Goal: Find specific page/section: Find specific page/section

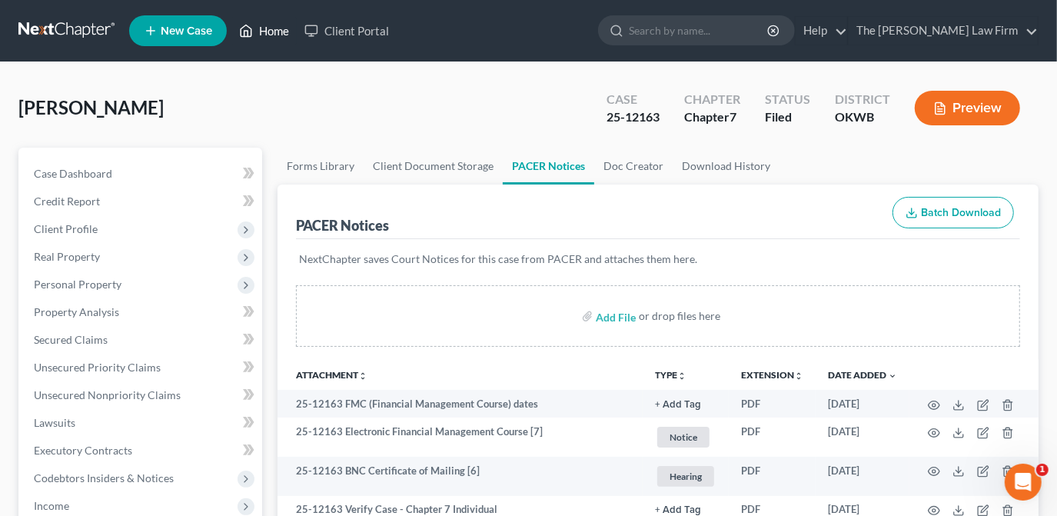
click at [250, 26] on icon at bounding box center [246, 31] width 11 height 12
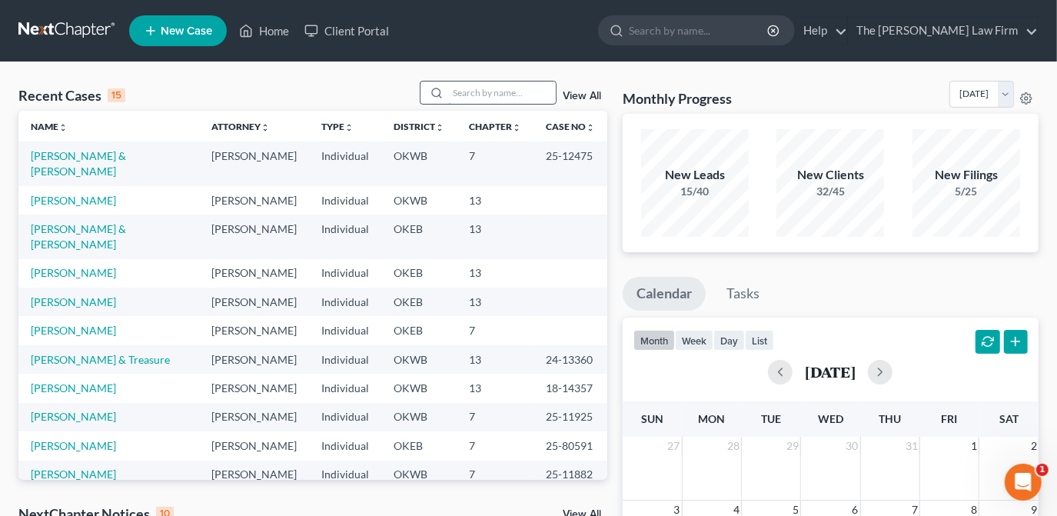
click at [460, 95] on input "search" at bounding box center [502, 92] width 108 height 22
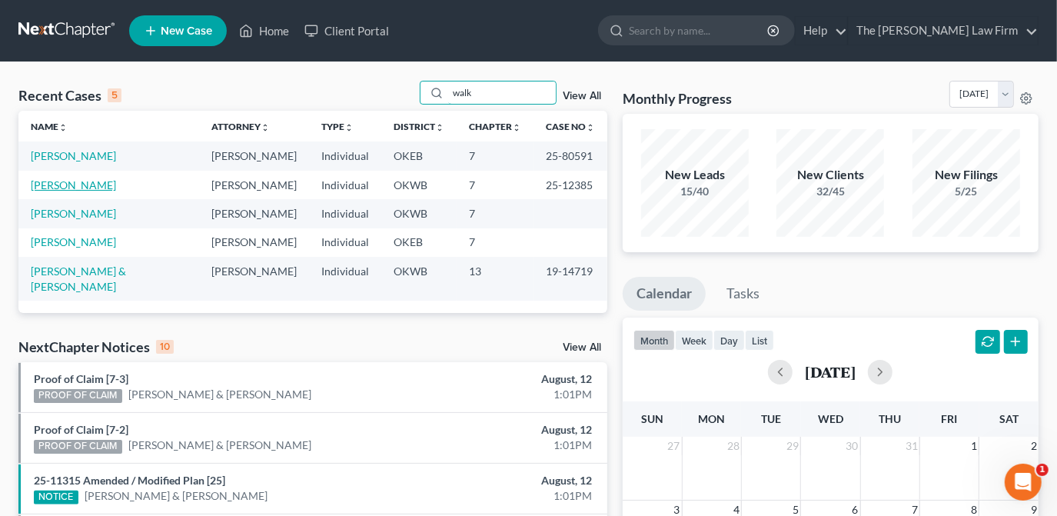
type input "walk"
click at [74, 184] on link "[PERSON_NAME]" at bounding box center [73, 184] width 85 height 13
select select "1"
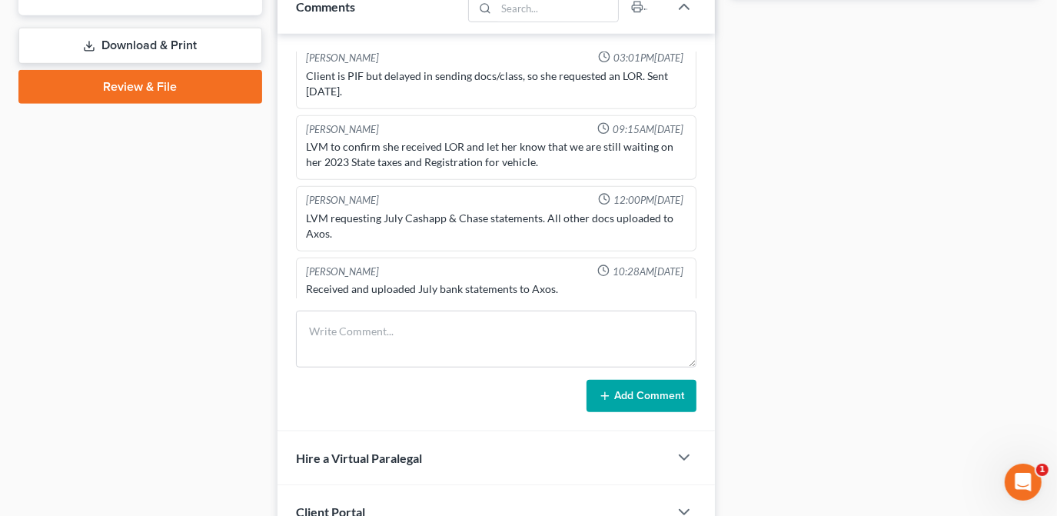
scroll to position [489, 0]
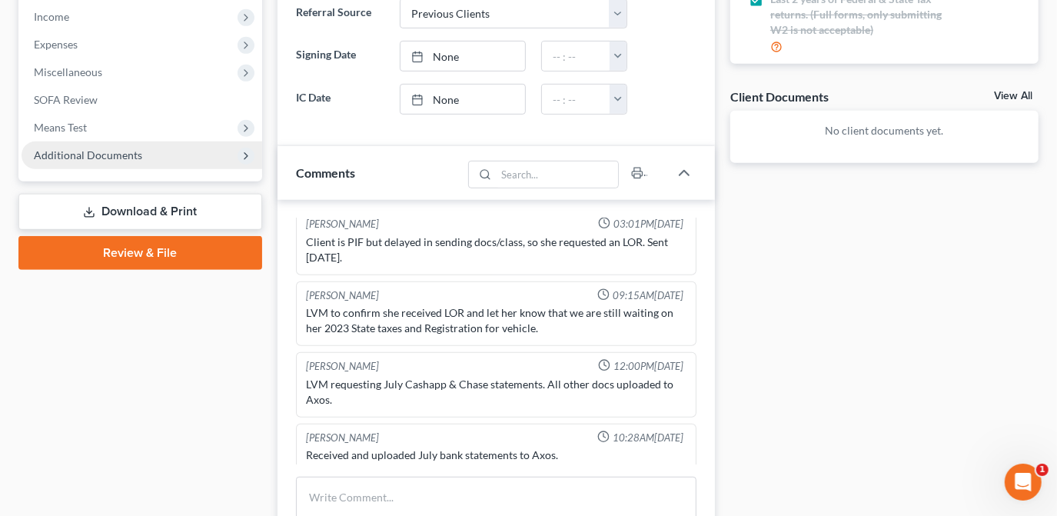
click at [133, 154] on span "Additional Documents" at bounding box center [88, 154] width 108 height 13
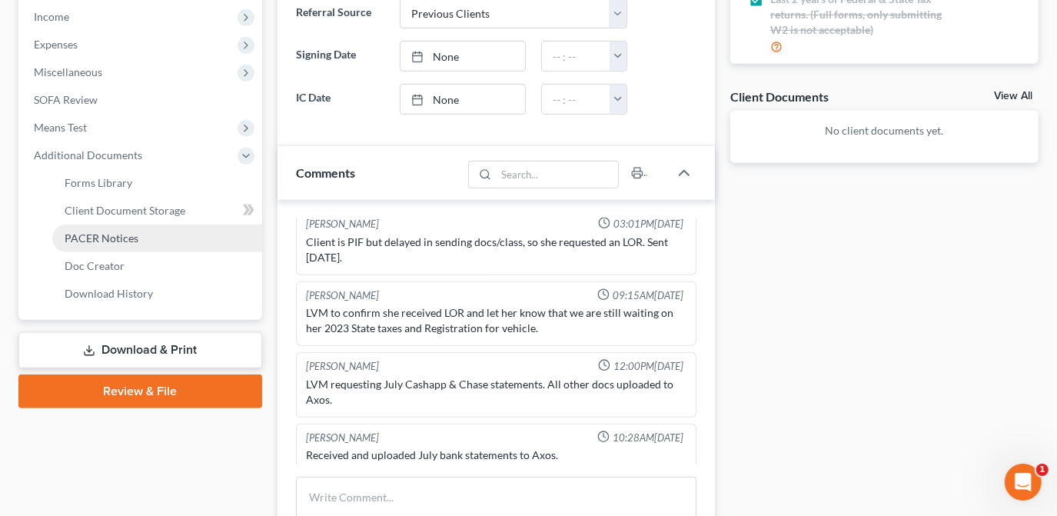
drag, startPoint x: 115, startPoint y: 241, endPoint x: 213, endPoint y: 238, distance: 98.4
click at [115, 241] on span "PACER Notices" at bounding box center [102, 237] width 74 height 13
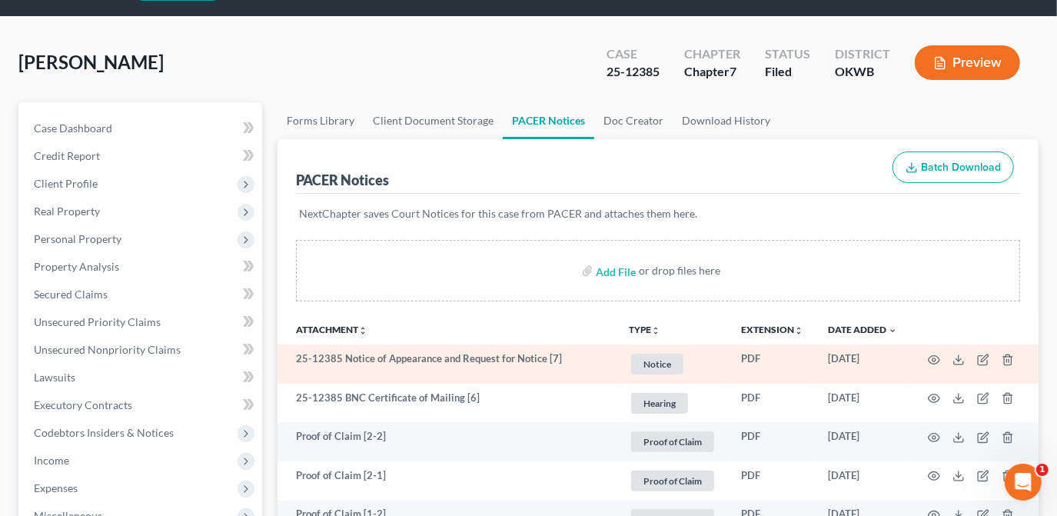
scroll to position [69, 0]
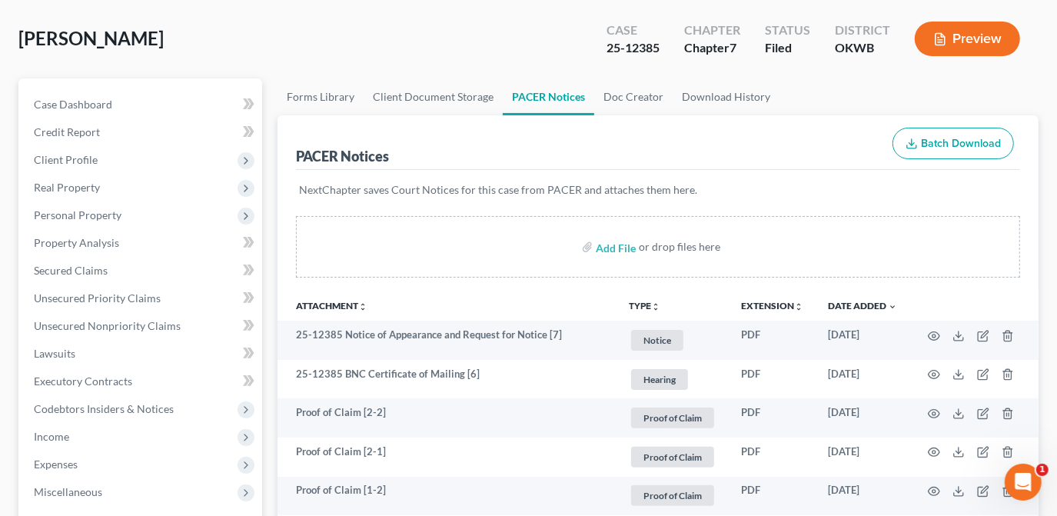
click at [208, 20] on div "[PERSON_NAME] Upgraded Case 25-12385 Chapter Chapter 7 Status Filed District [G…" at bounding box center [528, 45] width 1020 height 67
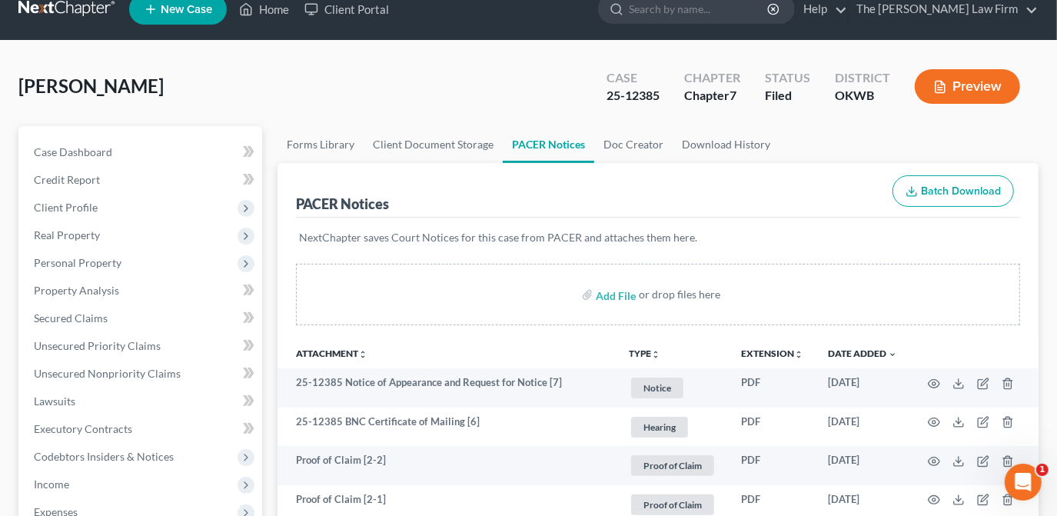
scroll to position [0, 0]
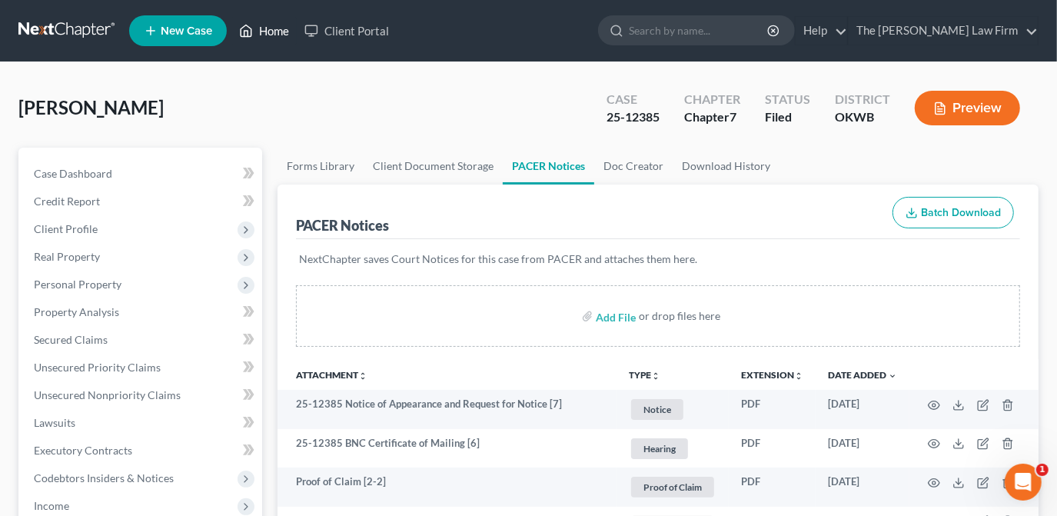
click at [244, 31] on polyline at bounding box center [246, 34] width 4 height 6
click at [277, 29] on link "Home" at bounding box center [263, 31] width 65 height 28
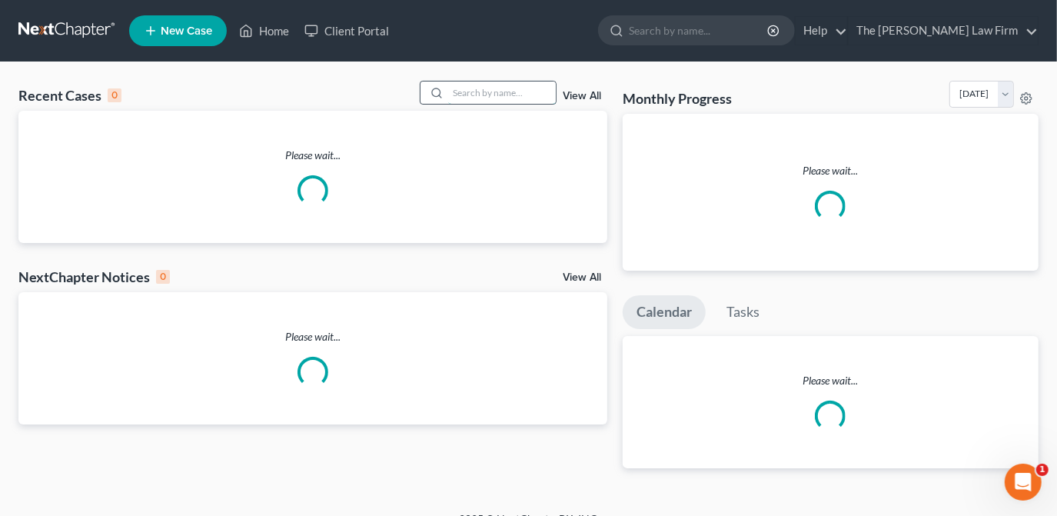
click at [467, 97] on input "search" at bounding box center [502, 92] width 108 height 22
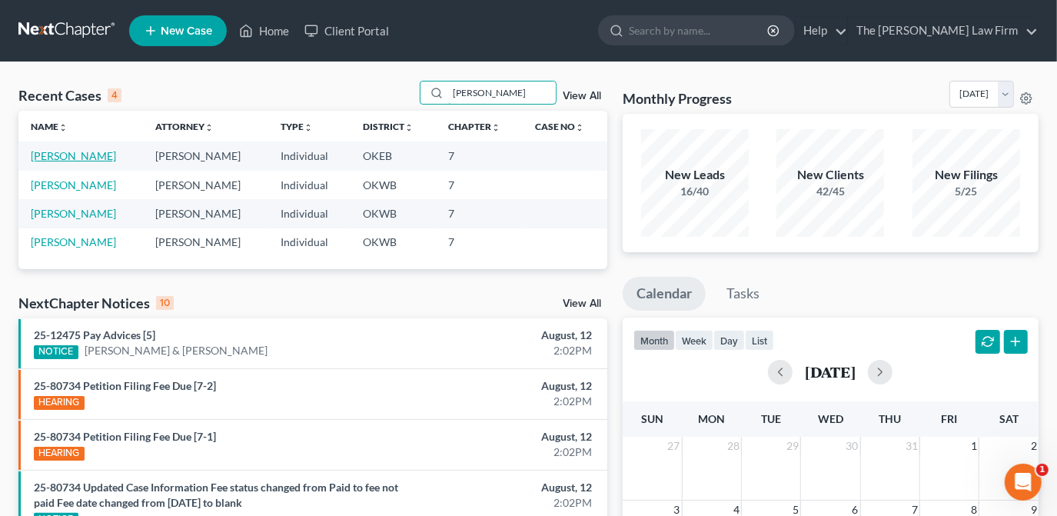
type input "[PERSON_NAME]"
click at [97, 155] on link "[PERSON_NAME]" at bounding box center [73, 155] width 85 height 13
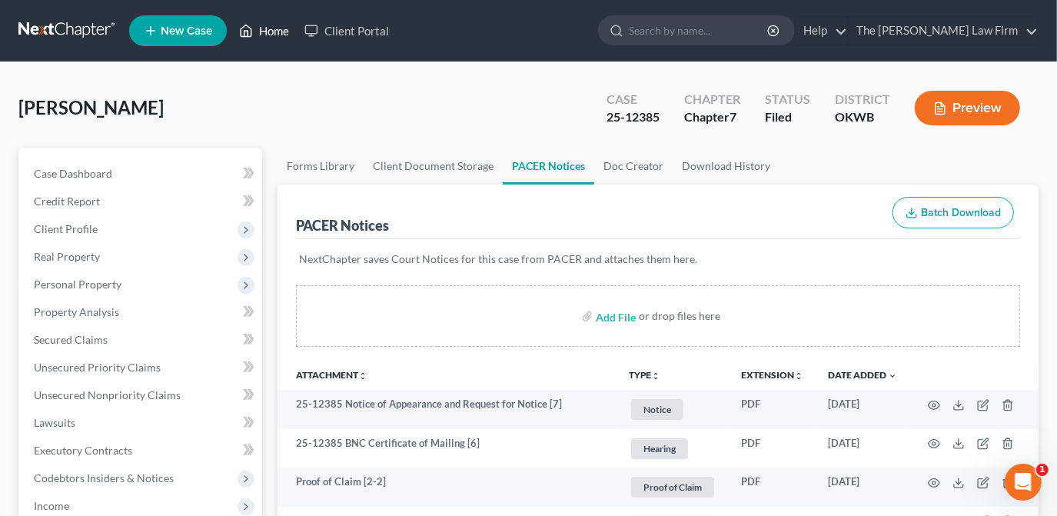
click at [252, 33] on icon at bounding box center [246, 31] width 11 height 12
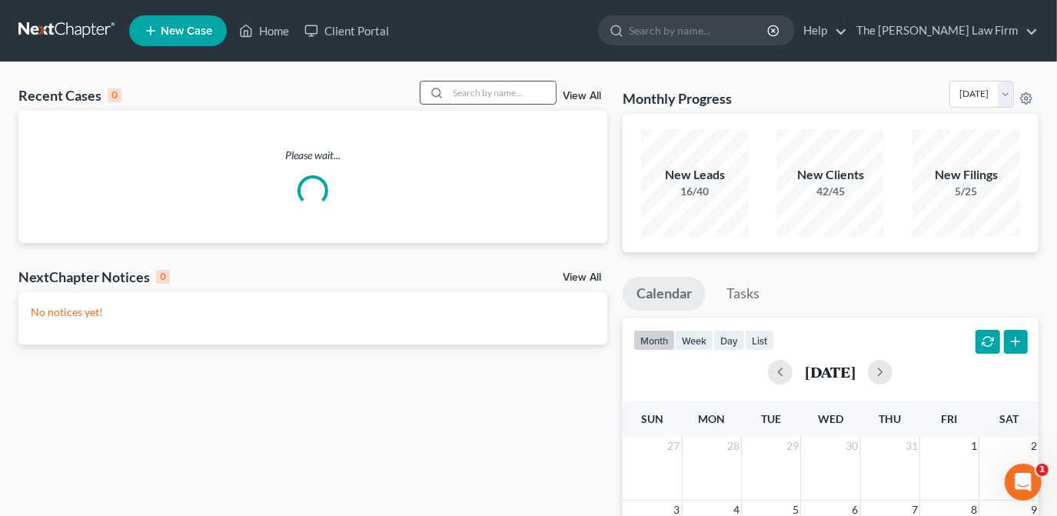
click at [502, 98] on input "search" at bounding box center [502, 92] width 108 height 22
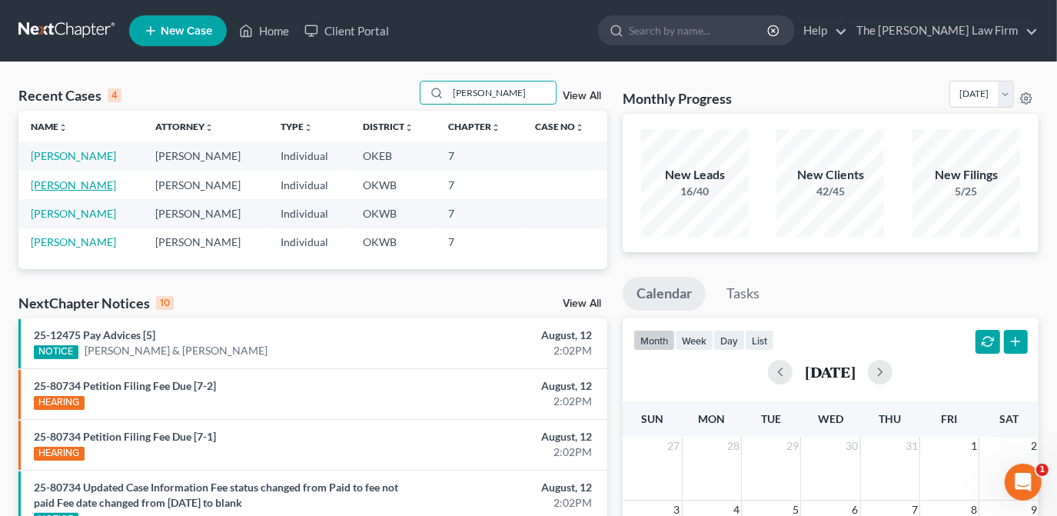
type input "[PERSON_NAME]"
click at [113, 184] on link "[PERSON_NAME]" at bounding box center [73, 184] width 85 height 13
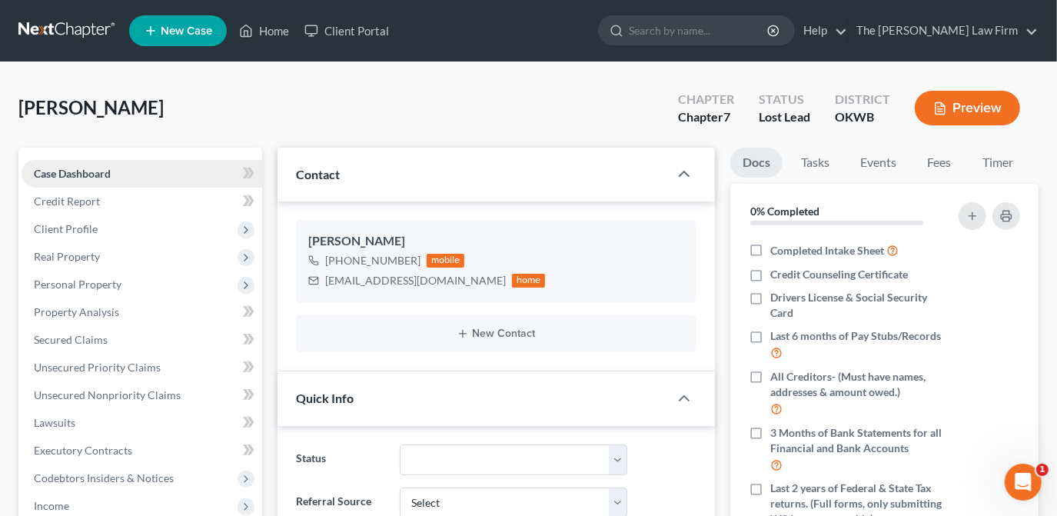
scroll to position [381, 0]
click at [283, 34] on link "Home" at bounding box center [263, 31] width 65 height 28
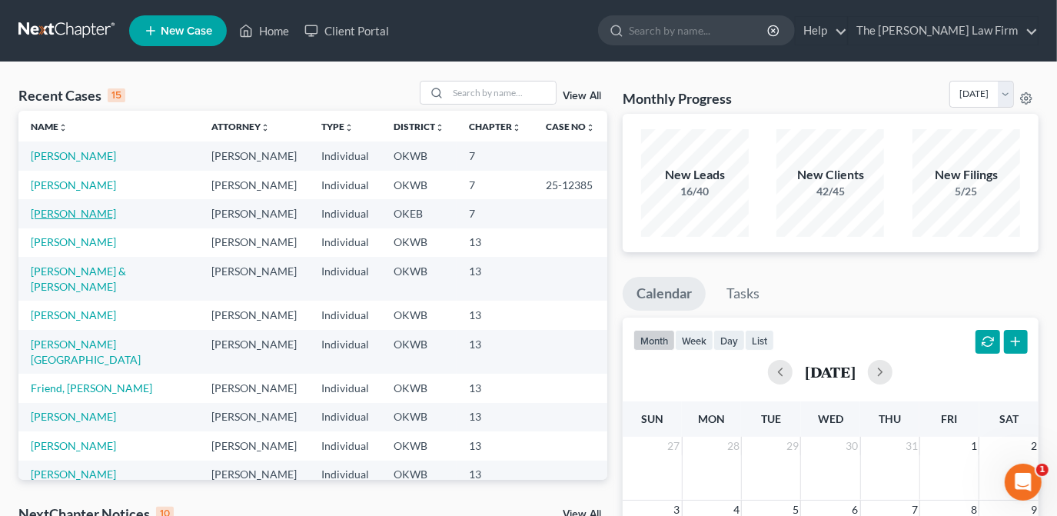
click at [83, 209] on link "[PERSON_NAME]" at bounding box center [73, 213] width 85 height 13
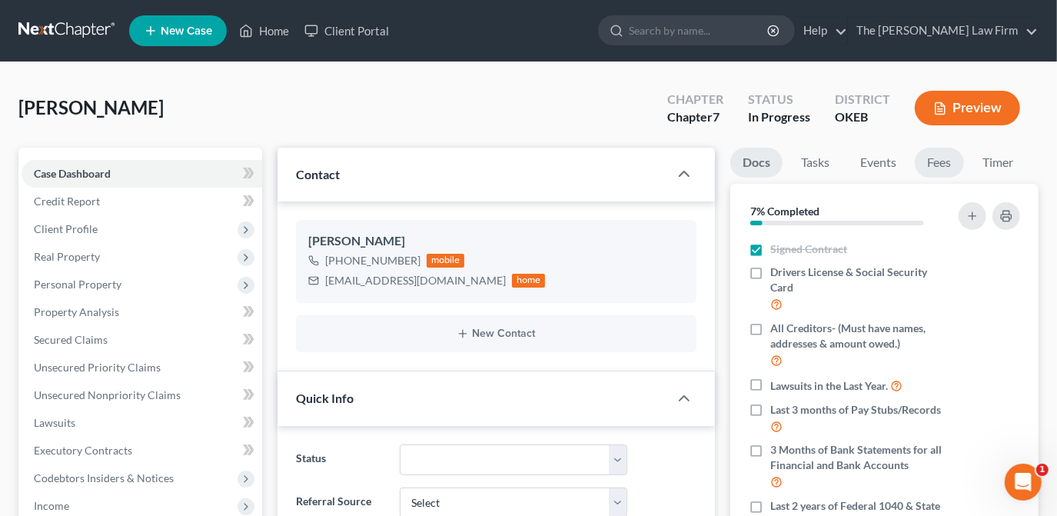
drag, startPoint x: 928, startPoint y: 163, endPoint x: 944, endPoint y: 171, distance: 17.9
click at [928, 163] on link "Fees" at bounding box center [939, 163] width 49 height 30
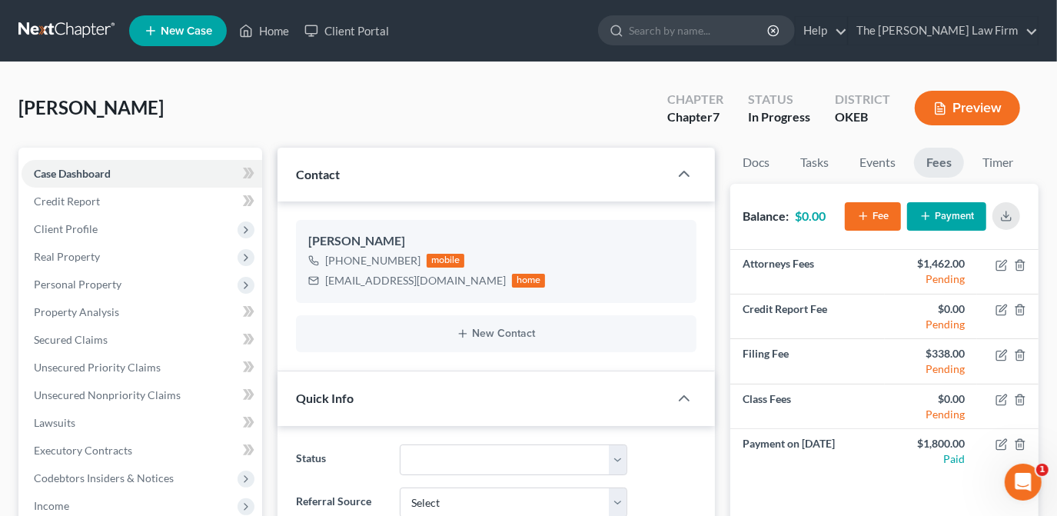
click at [594, 114] on div "[PERSON_NAME] Upgraded Chapter Chapter 7 Status In Progress District OKEB Previ…" at bounding box center [528, 114] width 1020 height 67
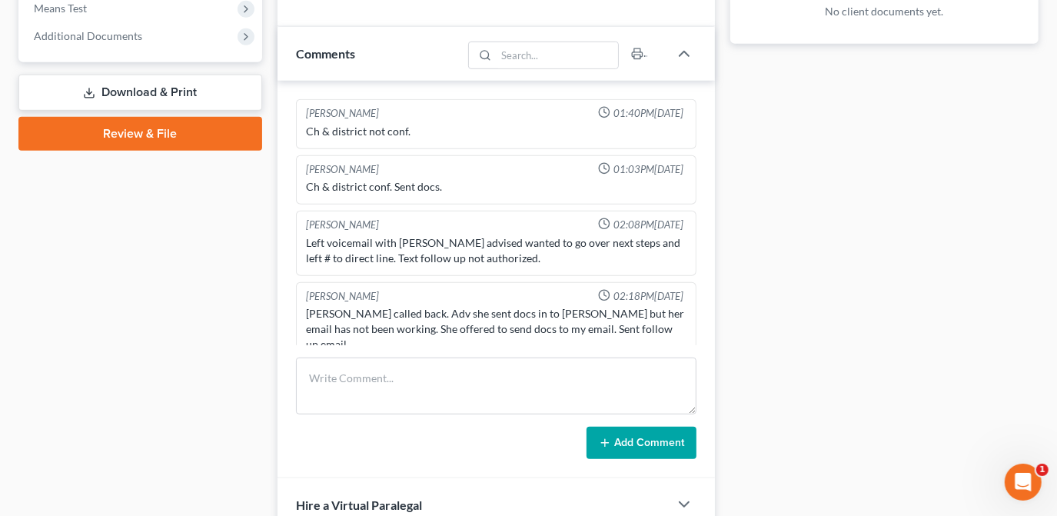
scroll to position [629, 0]
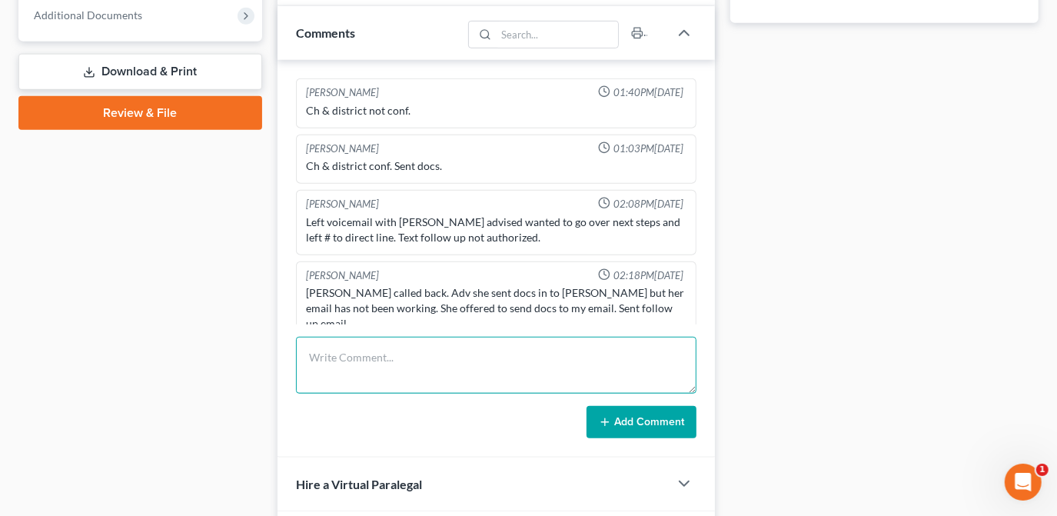
click at [424, 371] on textarea at bounding box center [496, 365] width 400 height 57
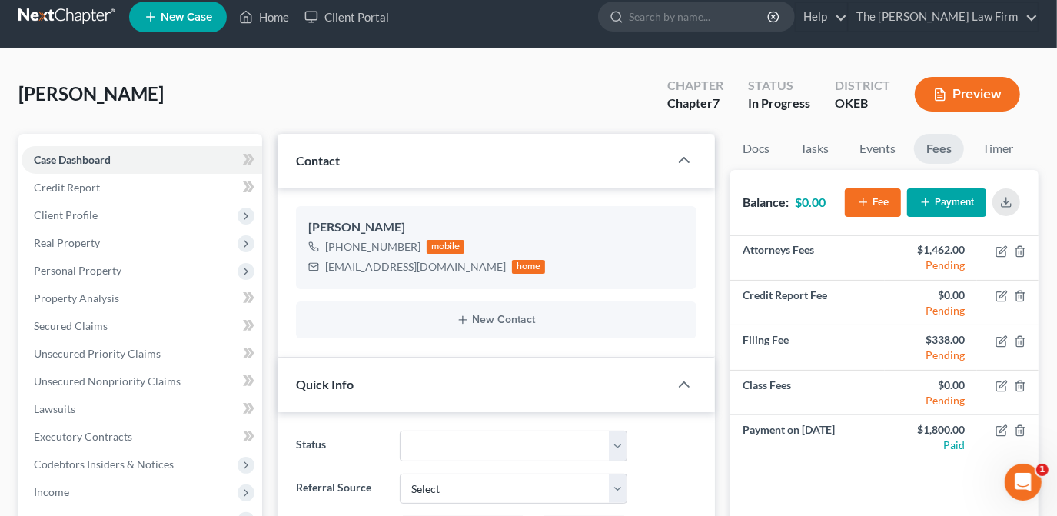
scroll to position [0, 0]
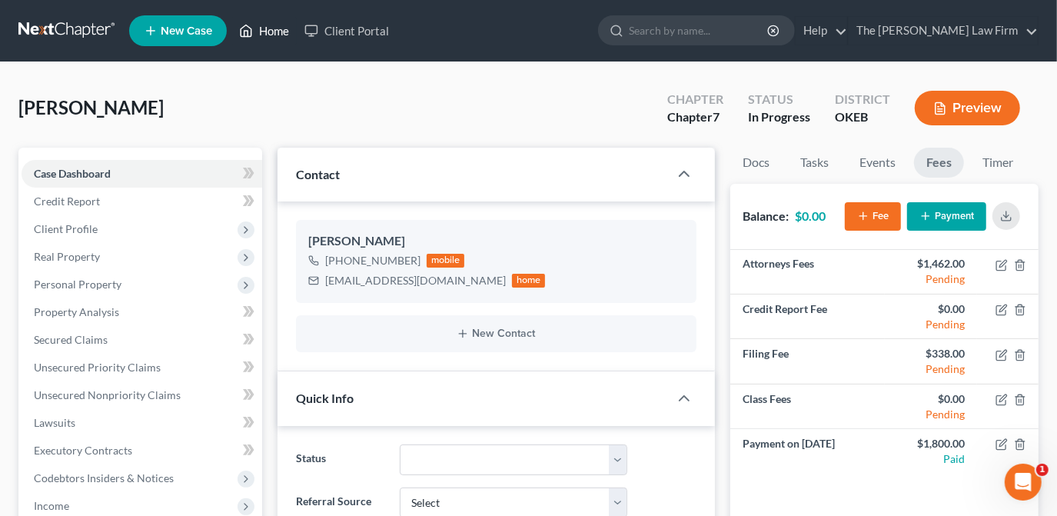
click at [280, 27] on link "Home" at bounding box center [263, 31] width 65 height 28
